Goal: Use online tool/utility: Use online tool/utility

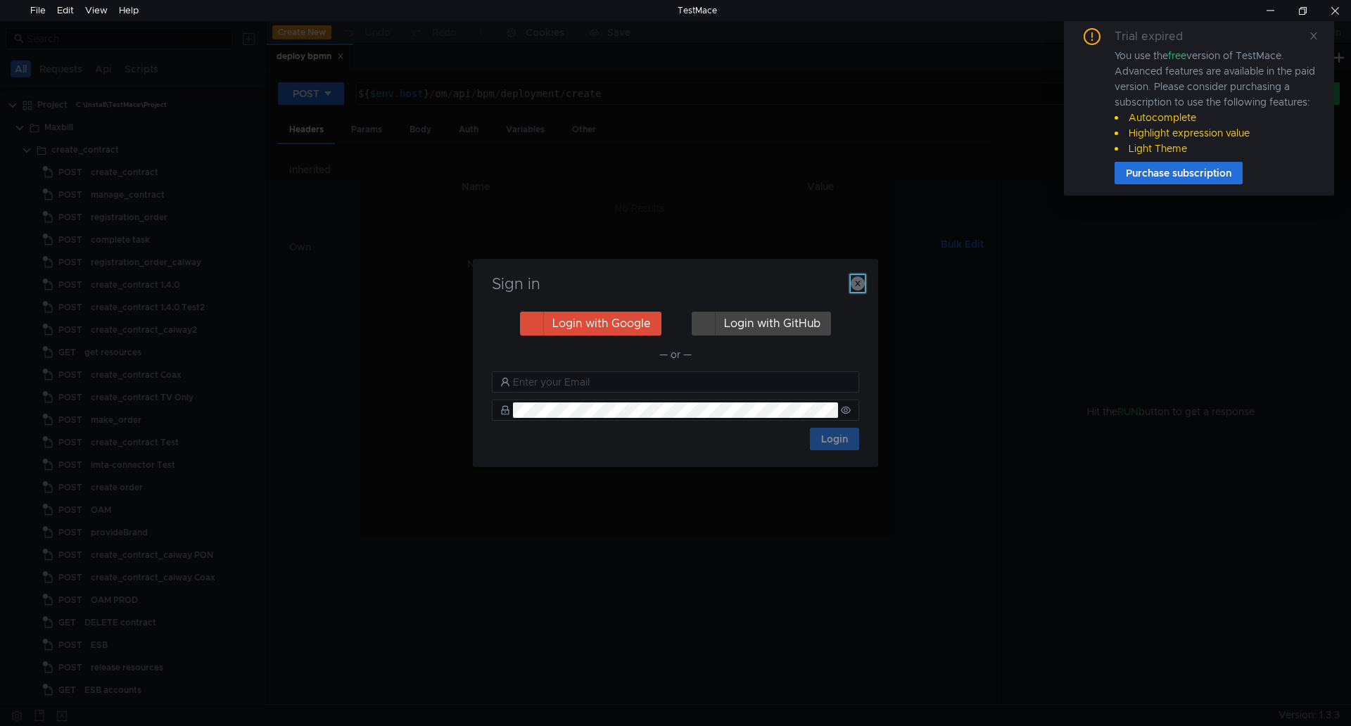
click at [856, 280] on icon "button" at bounding box center [858, 284] width 14 height 14
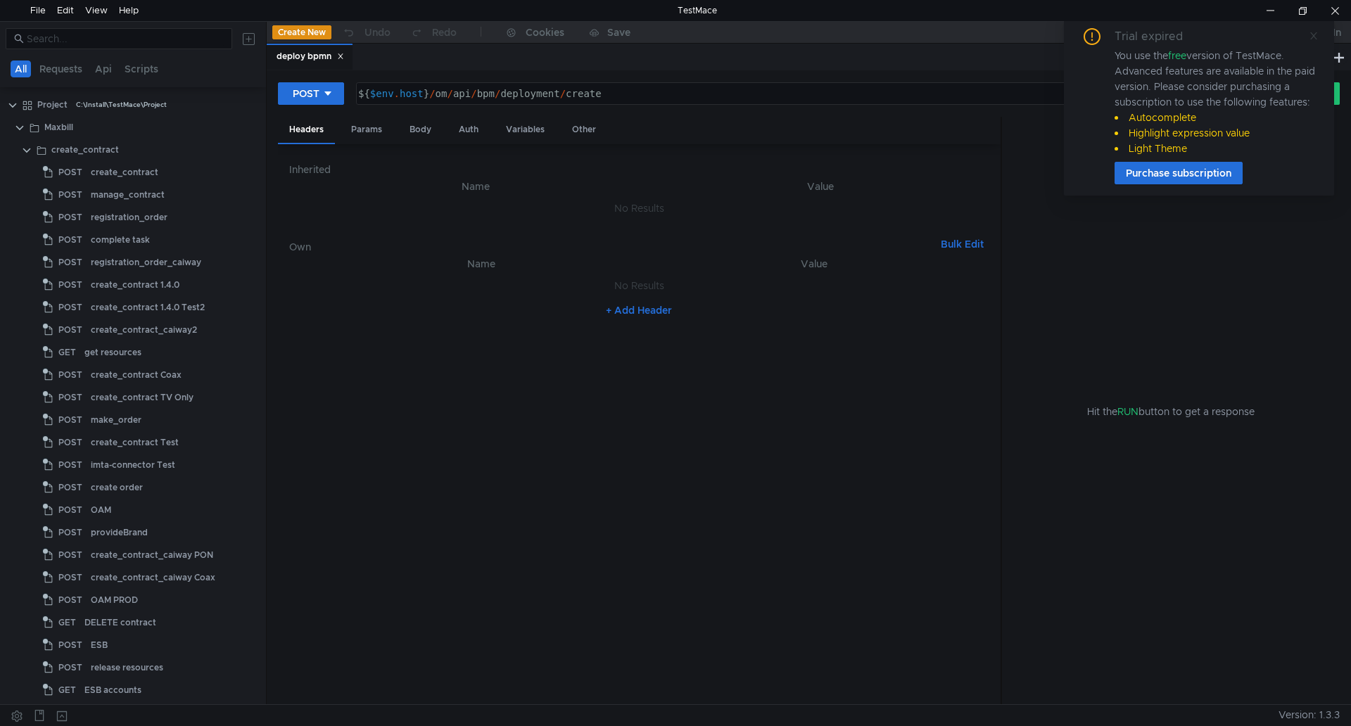
click at [1317, 33] on icon at bounding box center [1314, 36] width 10 height 10
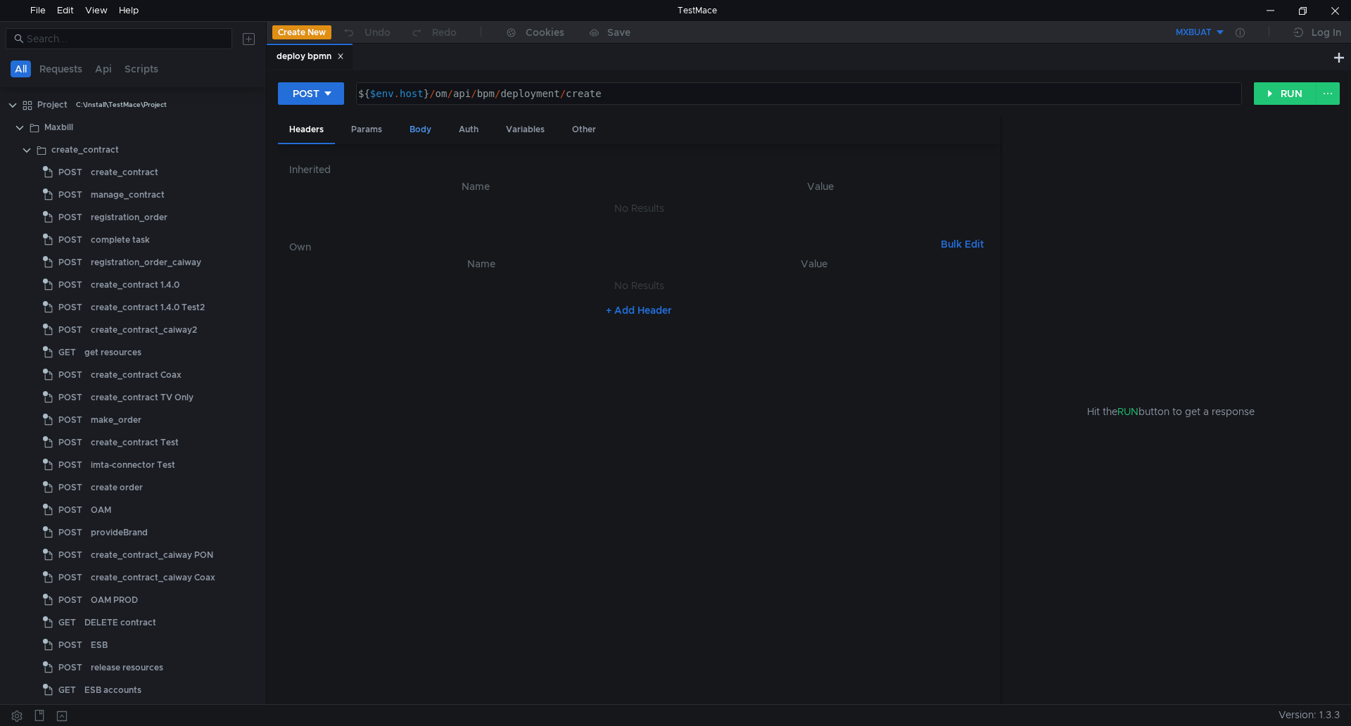
click at [419, 129] on div "Body" at bounding box center [420, 130] width 44 height 26
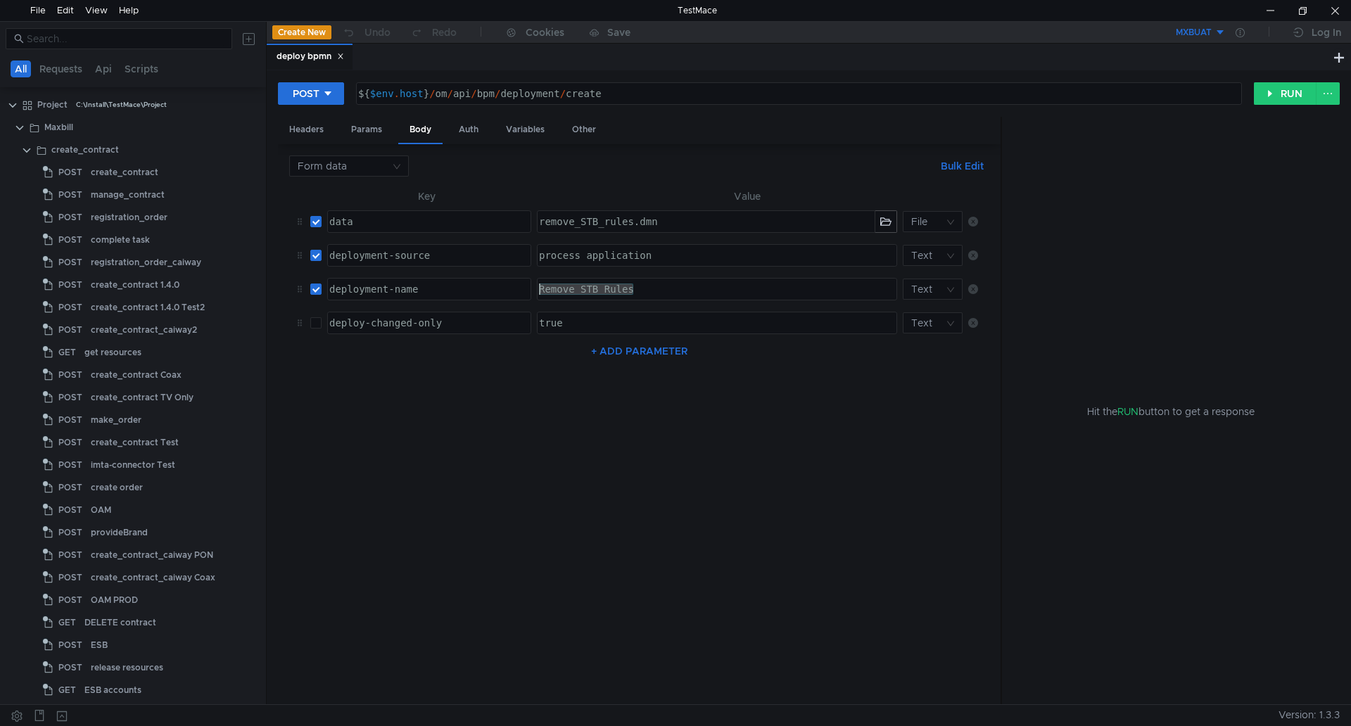
drag, startPoint x: 655, startPoint y: 290, endPoint x: 523, endPoint y: 290, distance: 132.3
click at [523, 290] on tr "deployment-name ההההההההההההההההההההההההההההההההההההההההההההההההההההההההההההההה…" at bounding box center [639, 289] width 700 height 34
paste textarea "process_apply_configuration"
type textarea "process_apply_configuration"
click at [877, 225] on button "button" at bounding box center [885, 221] width 21 height 21
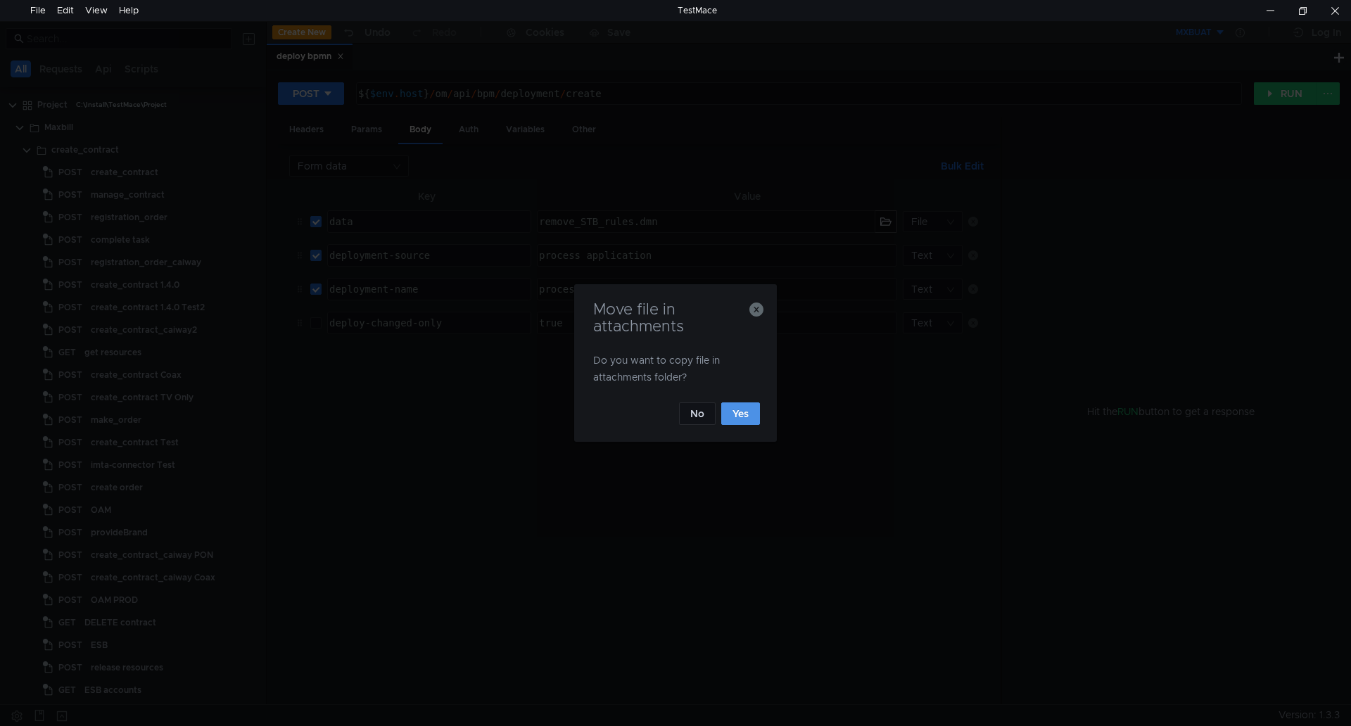
click at [747, 412] on button "Yes" at bounding box center [740, 414] width 39 height 23
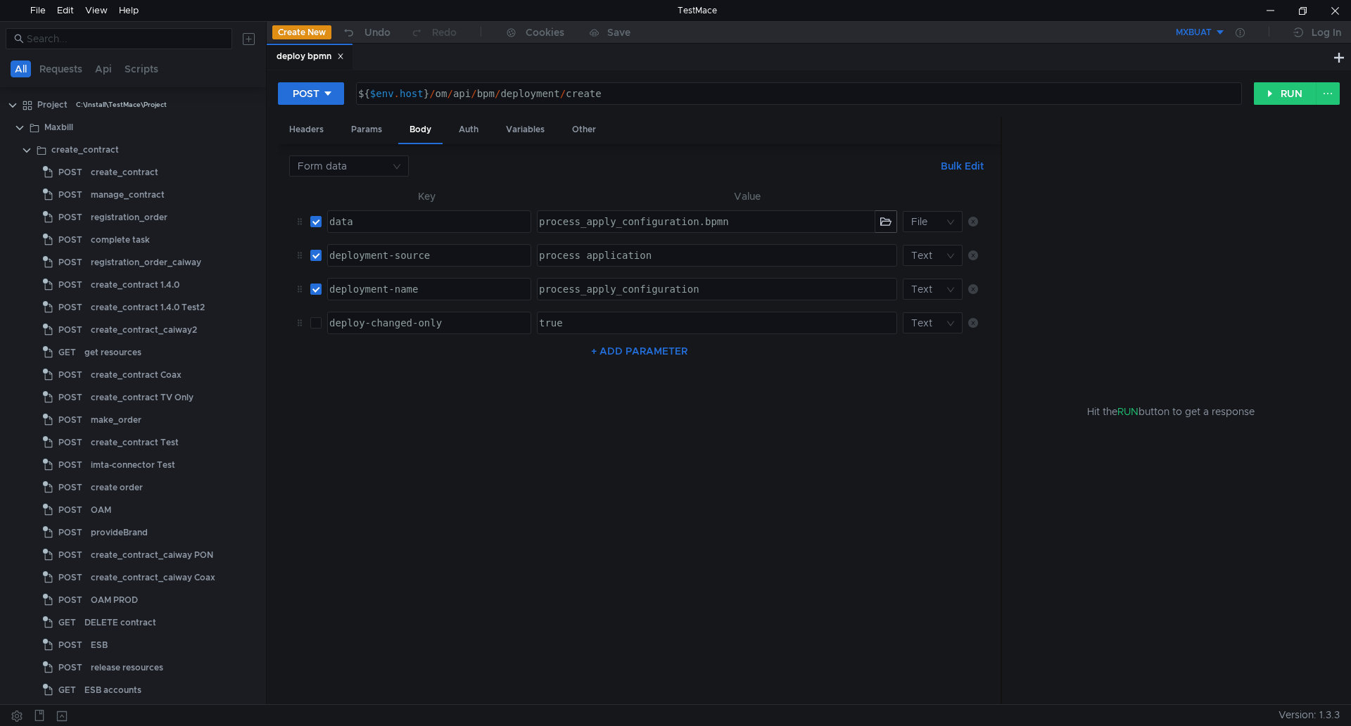
click at [1222, 29] on button "MXBUAT" at bounding box center [1177, 32] width 98 height 23
click at [1177, 510] on li "PROD" at bounding box center [1194, 512] width 132 height 23
click at [1276, 89] on button "RUN" at bounding box center [1285, 93] width 63 height 23
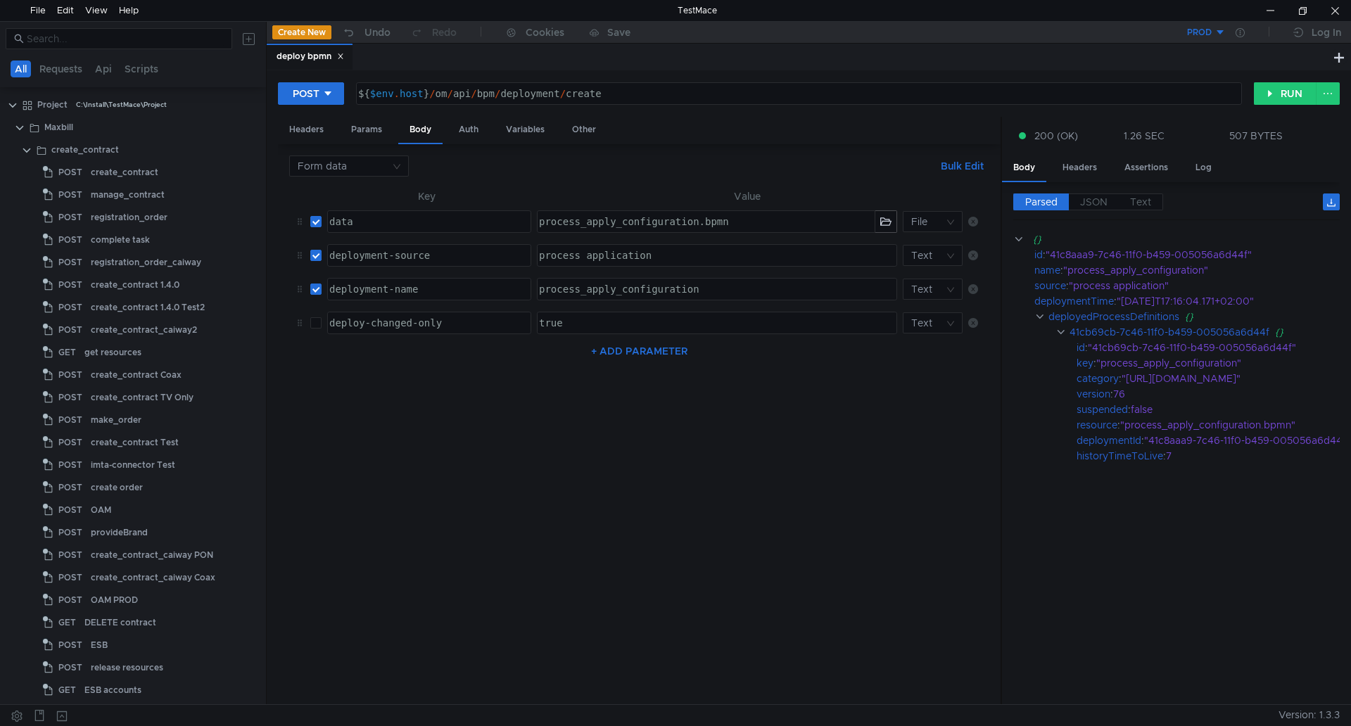
click at [1221, 28] on button "PROD" at bounding box center [1177, 32] width 98 height 23
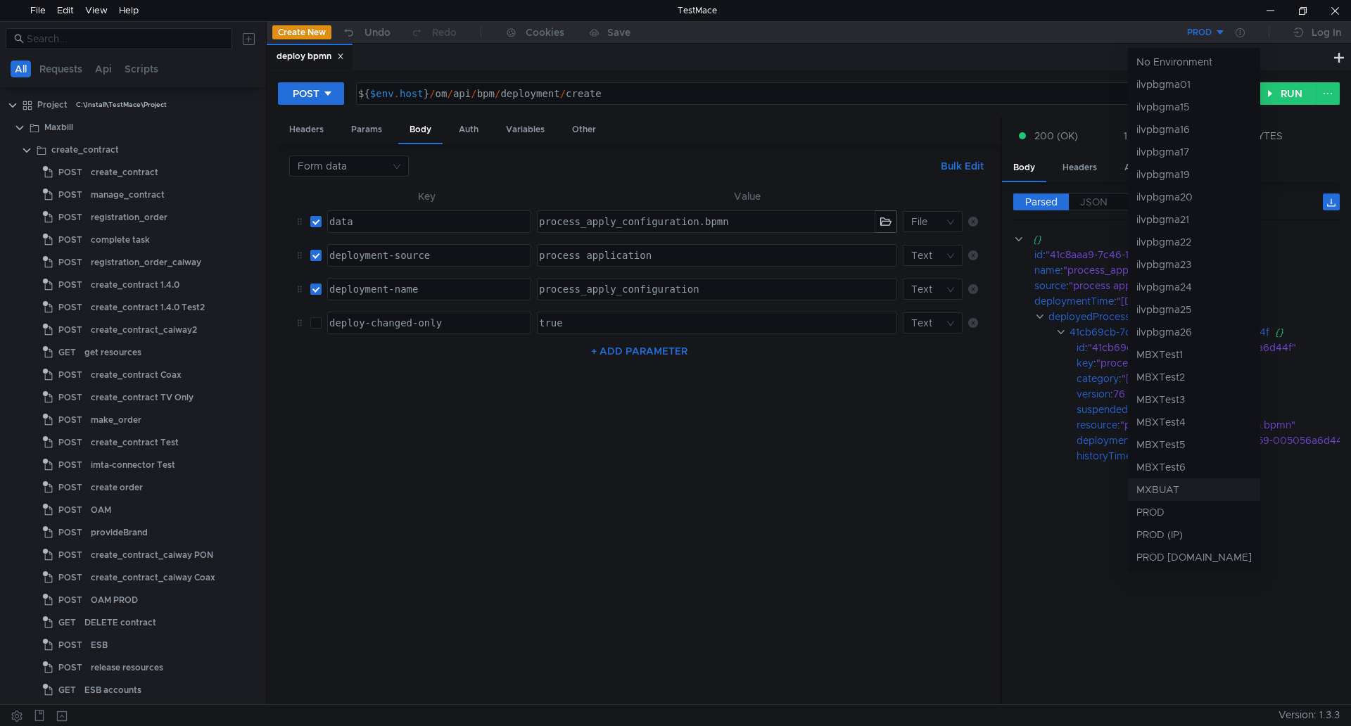
click at [1173, 487] on li "MXBUAT" at bounding box center [1194, 490] width 132 height 23
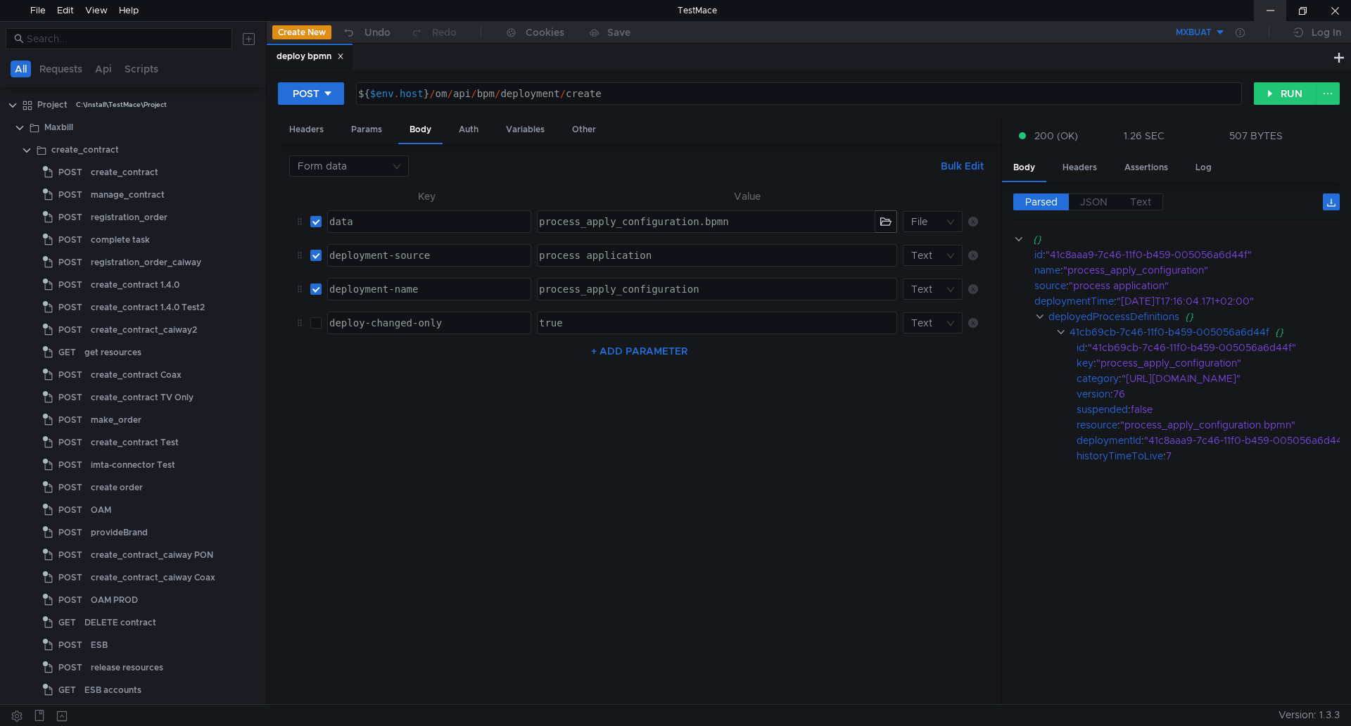
click at [1271, 11] on div at bounding box center [1270, 10] width 32 height 21
click at [1338, 8] on div at bounding box center [1335, 10] width 32 height 21
